Goal: Task Accomplishment & Management: Manage account settings

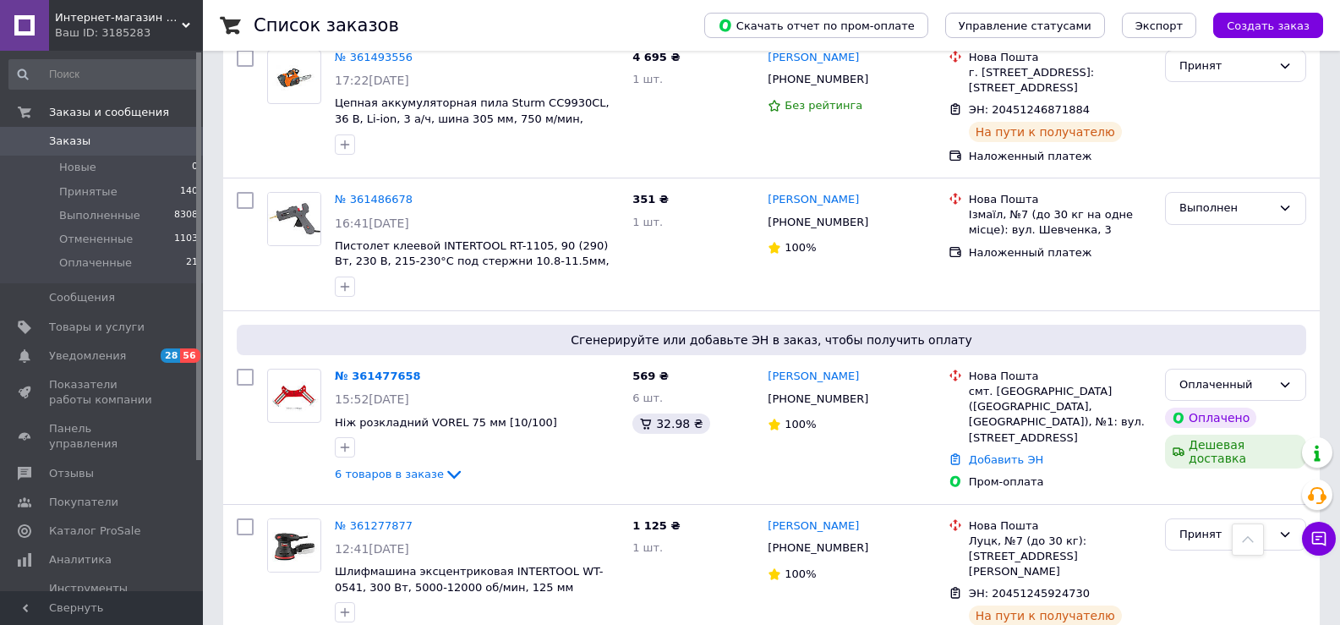
scroll to position [1353, 0]
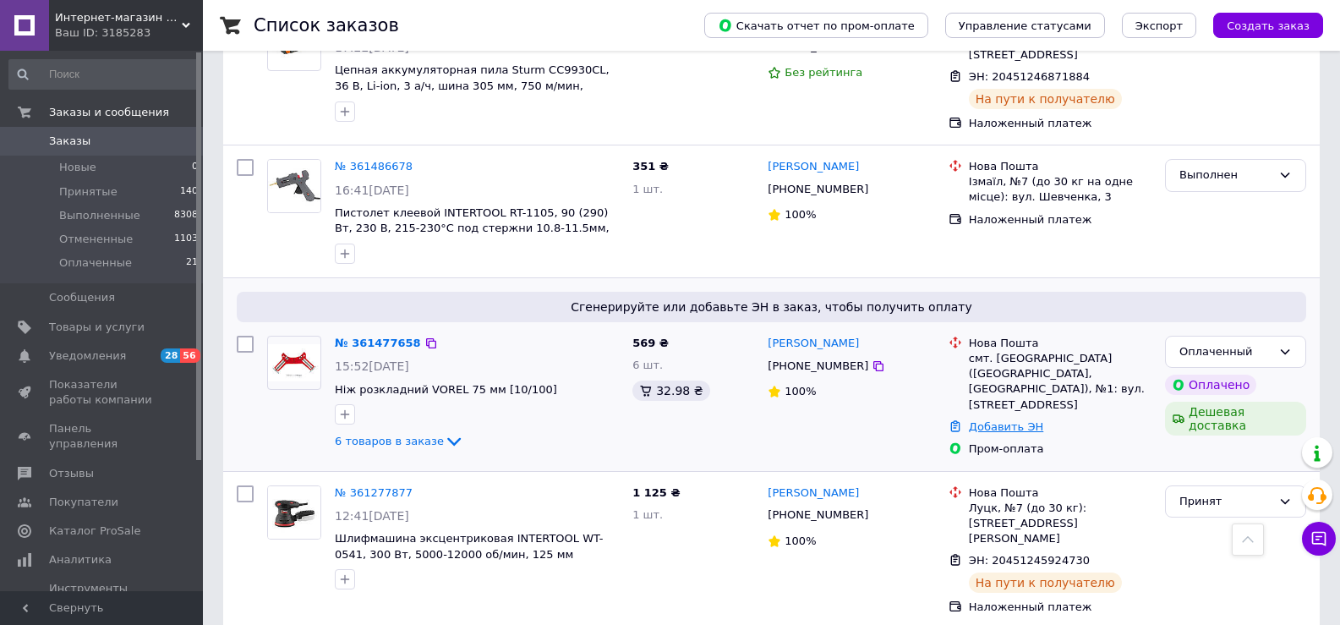
click at [999, 420] on link "Добавить ЭН" at bounding box center [1006, 426] width 74 height 13
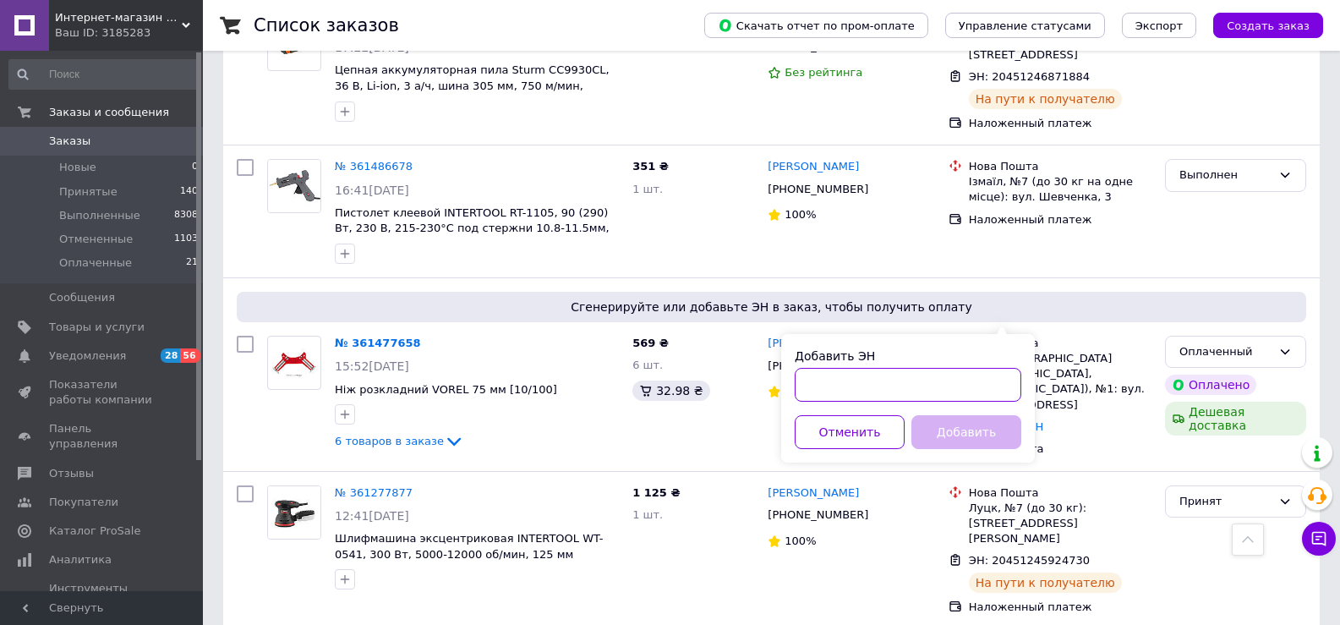
click at [829, 400] on input "Добавить ЭН" at bounding box center [908, 385] width 227 height 34
paste input "59001453748470"
type input "59001453748470"
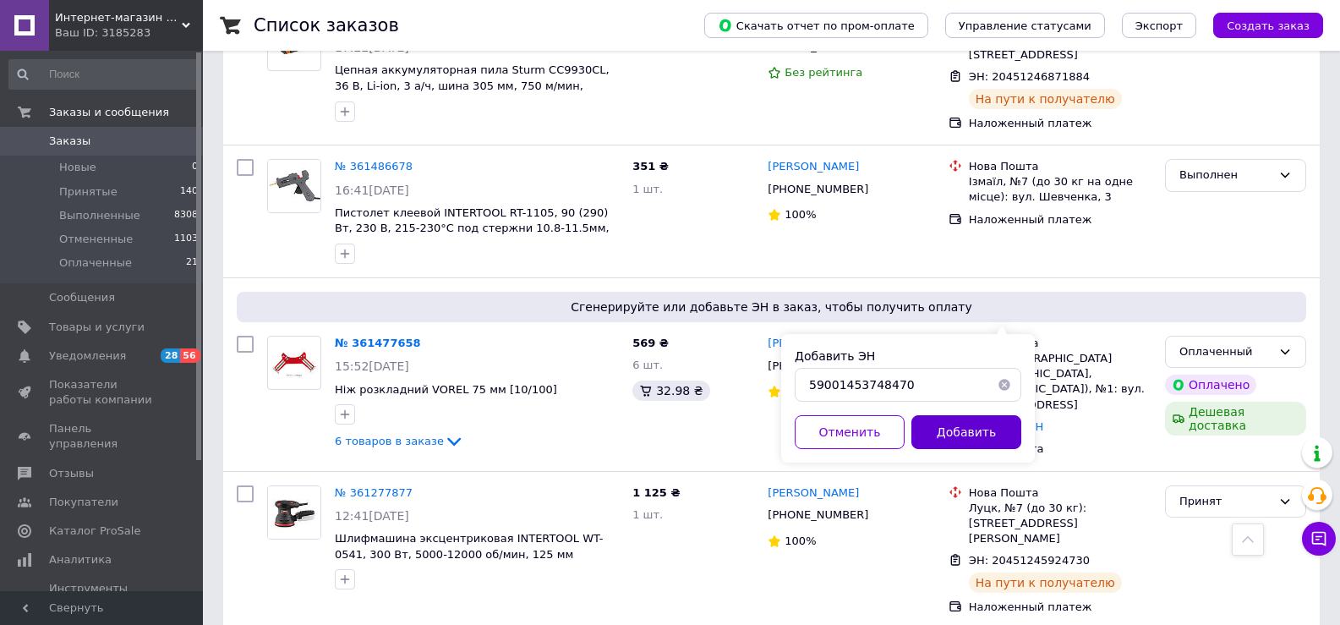
click at [955, 437] on button "Добавить" at bounding box center [966, 432] width 110 height 34
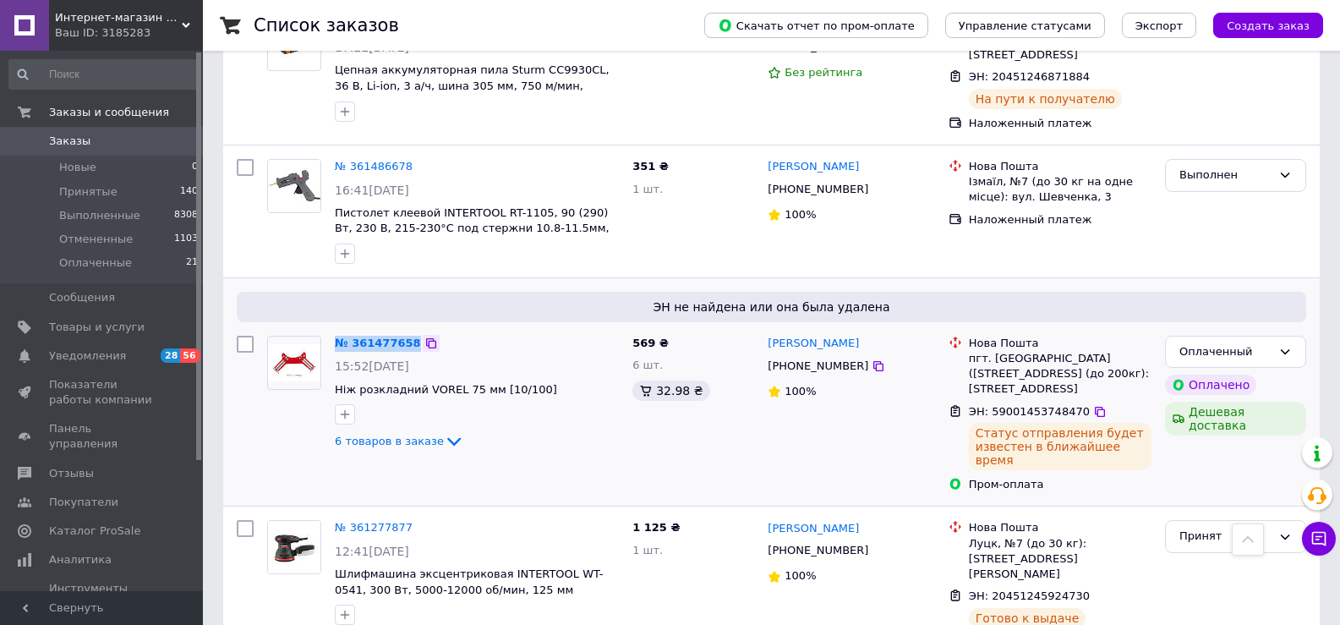
drag, startPoint x: 334, startPoint y: 233, endPoint x: 402, endPoint y: 236, distance: 67.7
click at [411, 334] on div "№ 361477658" at bounding box center [476, 343] width 287 height 19
copy div "№ 361477658"
drag, startPoint x: 888, startPoint y: 237, endPoint x: 829, endPoint y: 231, distance: 58.6
click at [829, 334] on div "[PERSON_NAME]" at bounding box center [851, 343] width 171 height 19
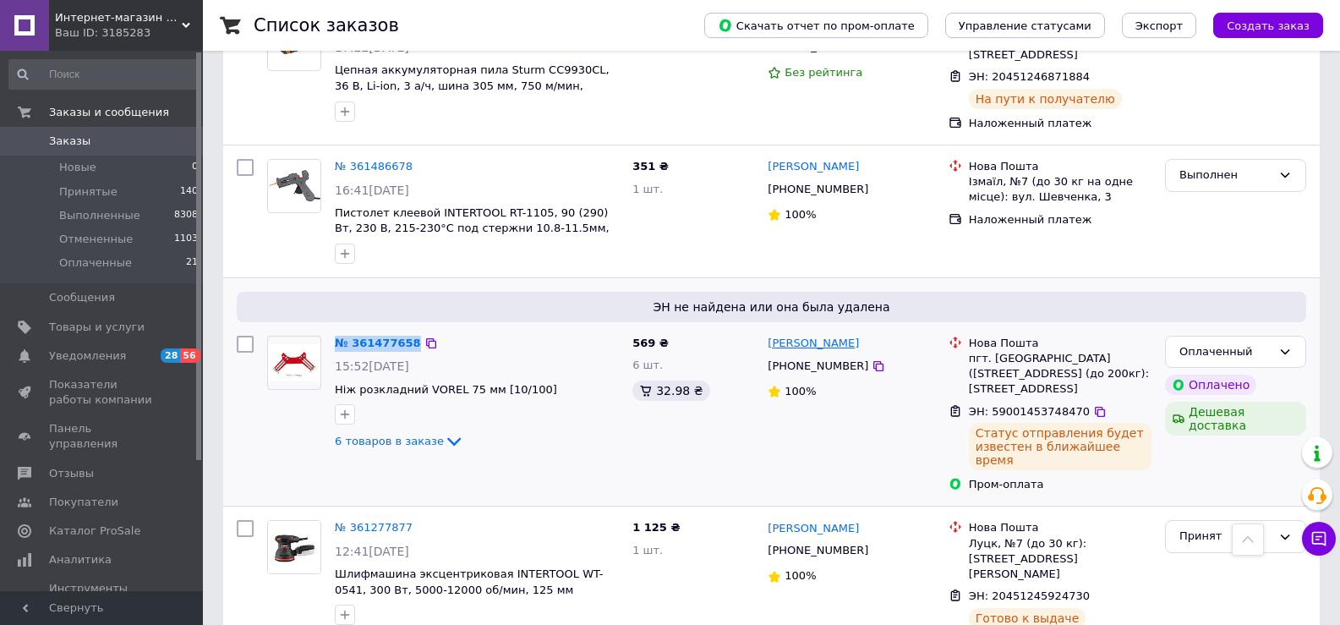
copy link "Українець"
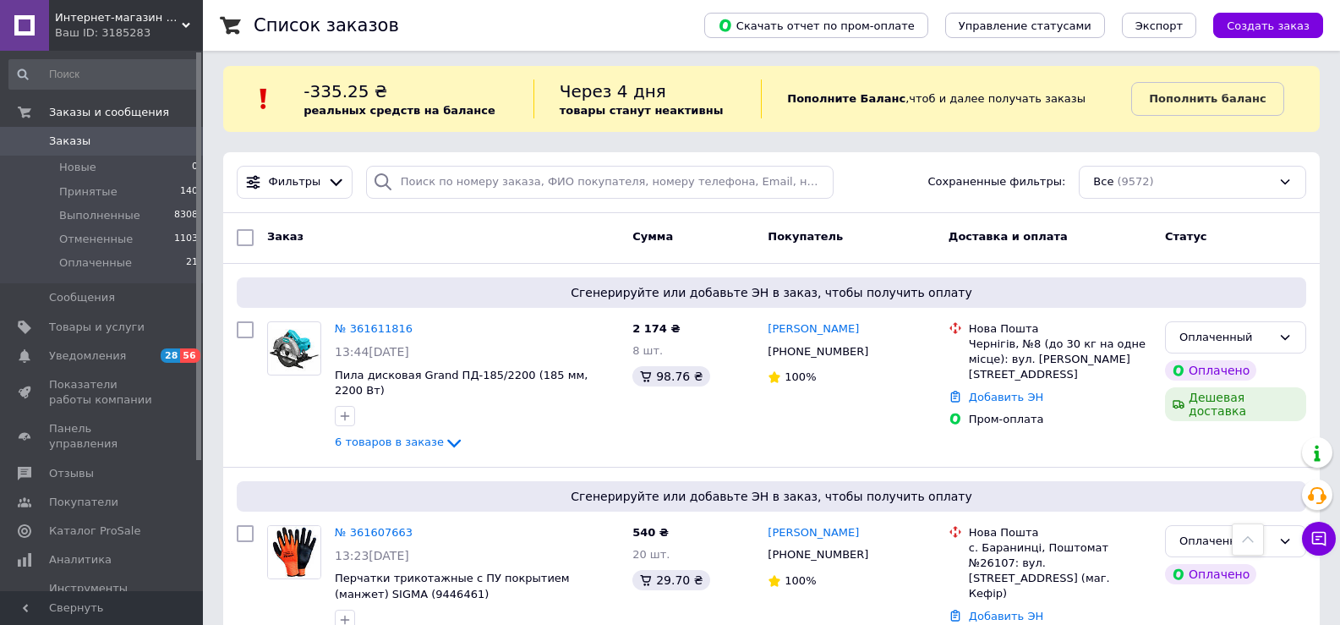
scroll to position [0, 0]
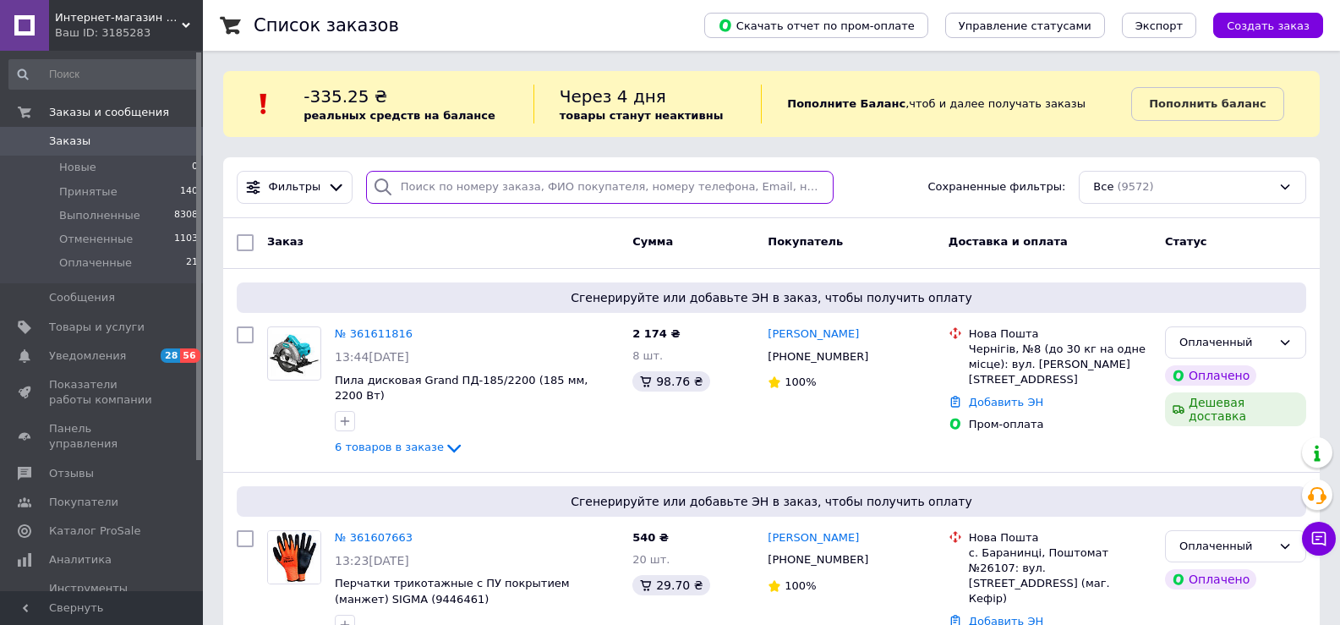
click at [426, 196] on input "search" at bounding box center [600, 187] width 468 height 33
paste input "Українець"
type input "Українець"
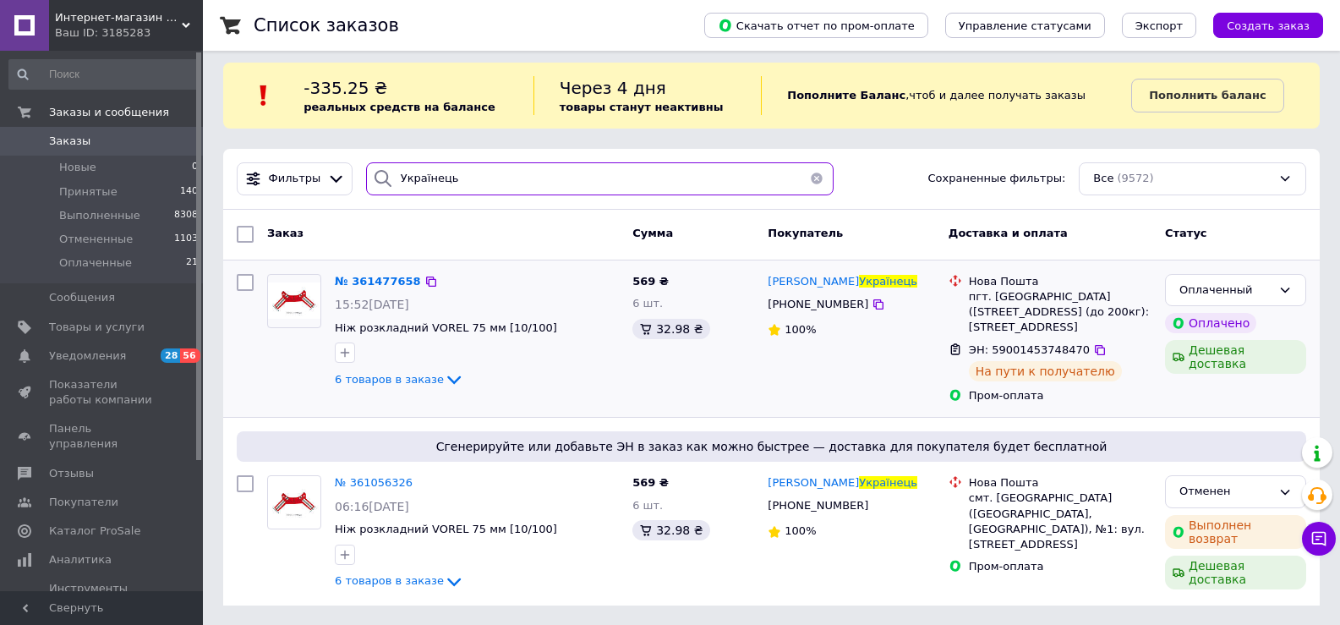
scroll to position [25, 0]
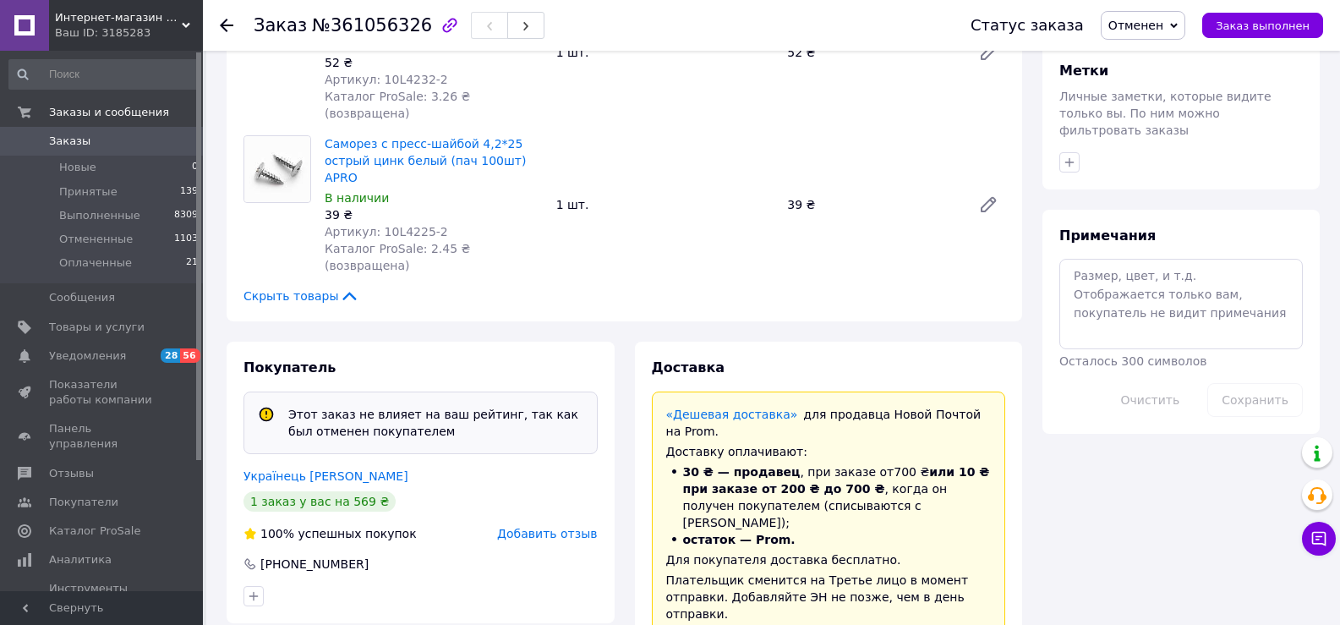
scroll to position [845, 0]
